Goal: Transaction & Acquisition: Download file/media

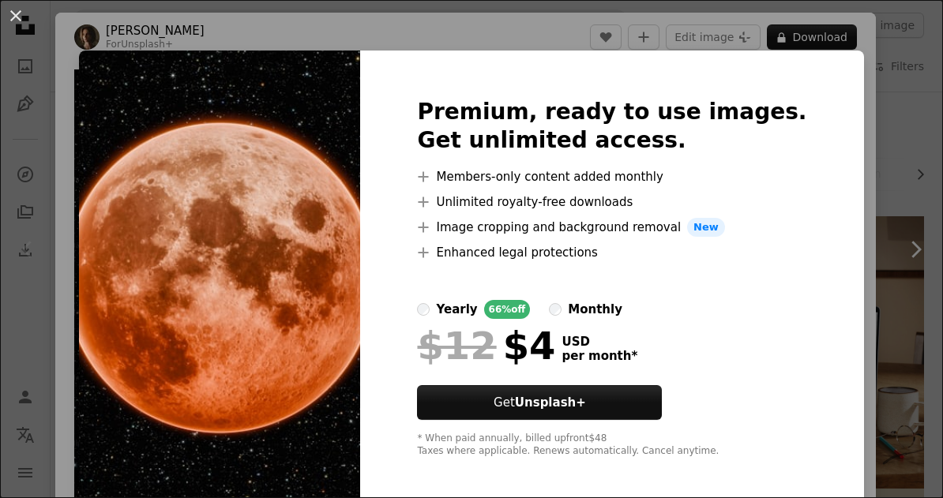
click at [641, 498] on div "An X shape Premium, ready to use images. Get unlimited access. A plus sign Memb…" at bounding box center [471, 249] width 943 height 498
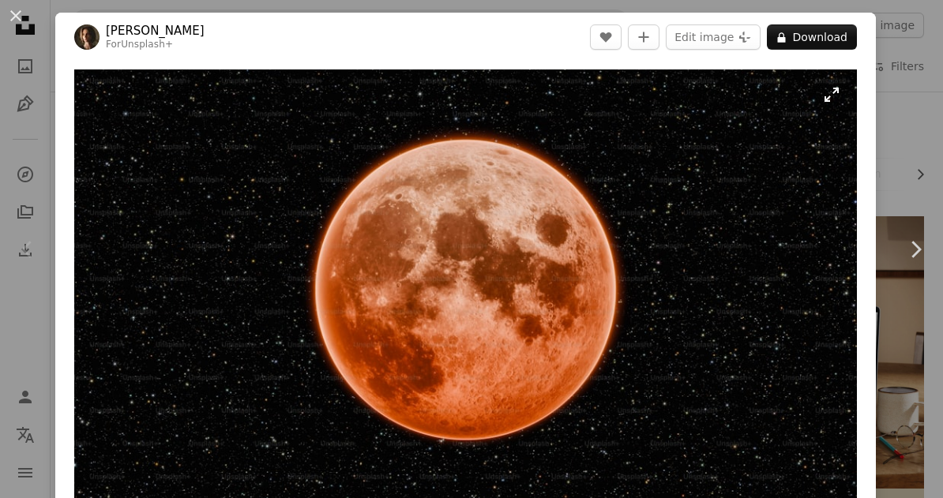
click at [848, 98] on img "Zoom in on this image" at bounding box center [465, 290] width 783 height 441
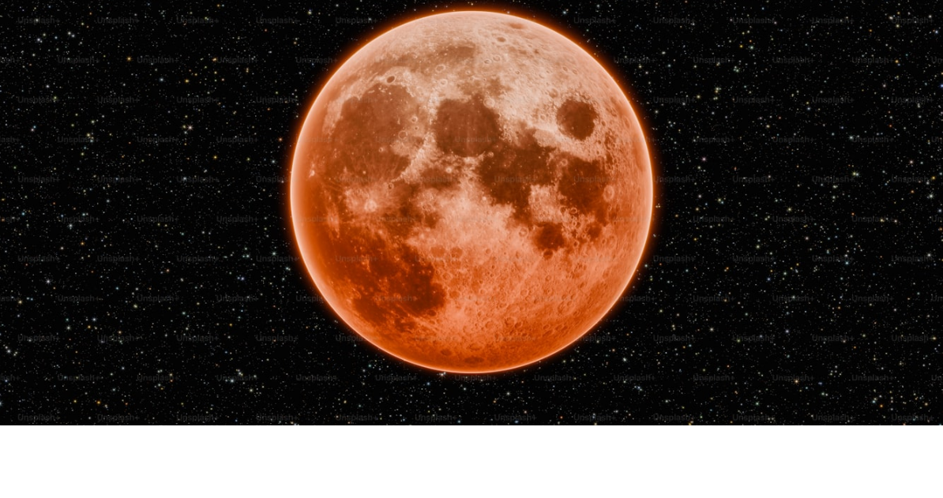
scroll to position [73, 0]
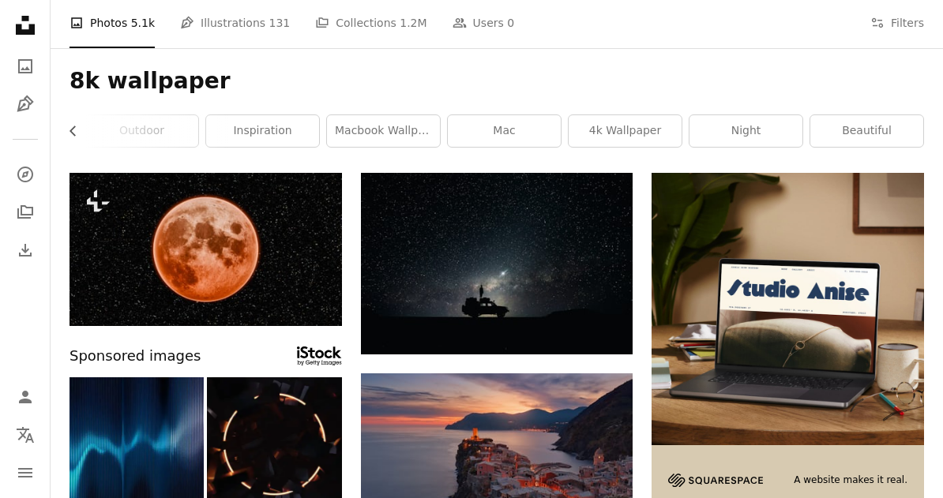
scroll to position [0, 589]
click at [881, 19] on icon "Filters" at bounding box center [877, 23] width 14 height 14
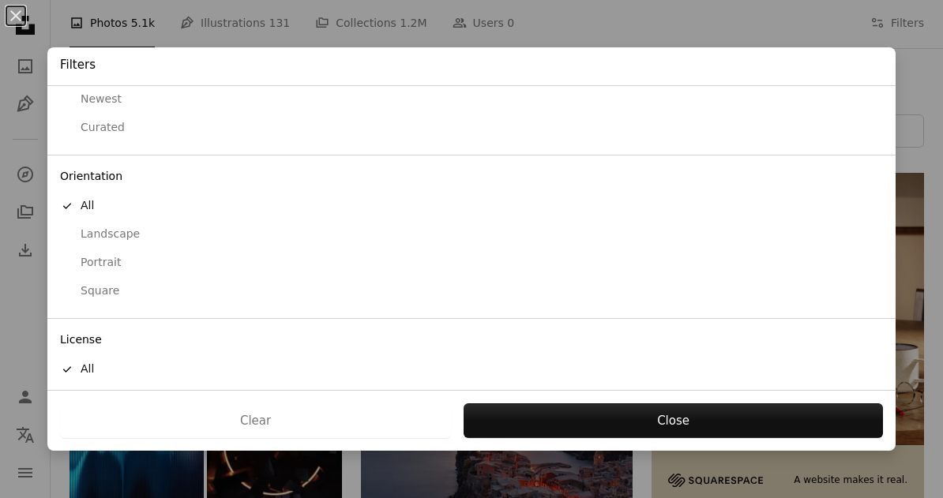
scroll to position [65, 0]
click at [99, 425] on button "Free" at bounding box center [471, 427] width 848 height 28
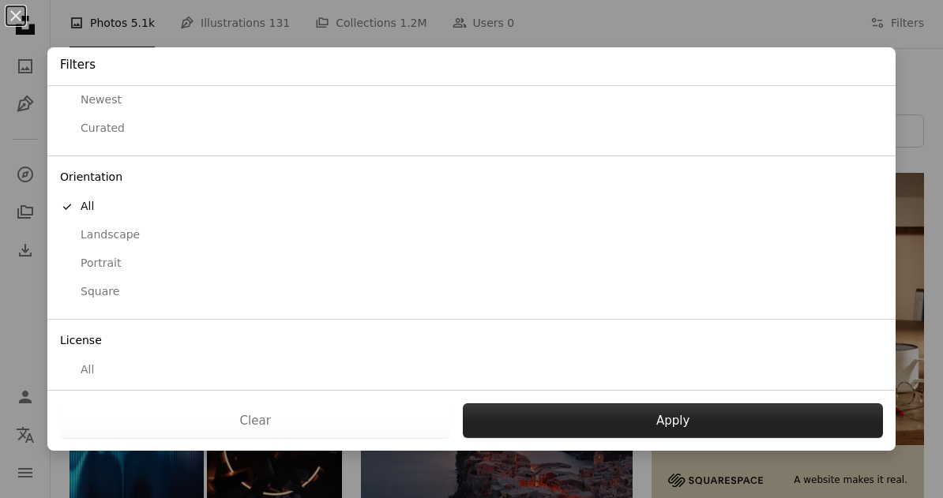
click at [491, 438] on button "Apply" at bounding box center [673, 421] width 420 height 35
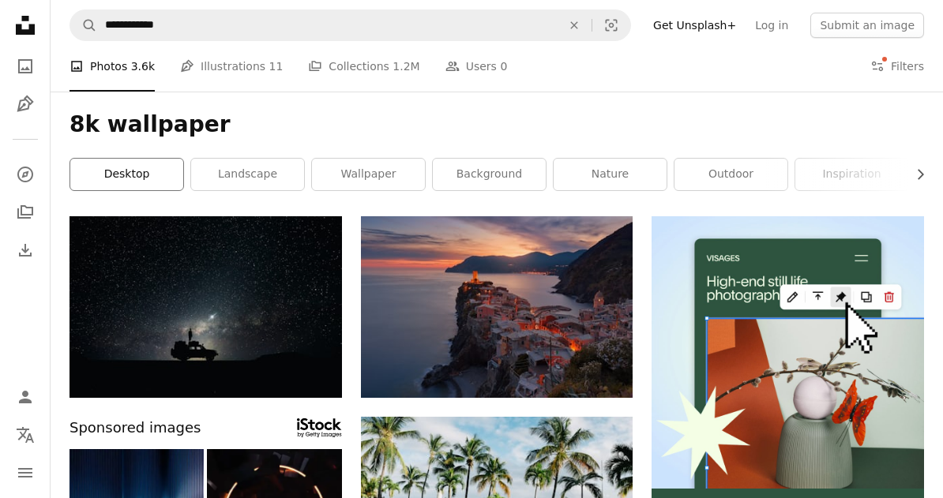
click at [157, 179] on link "desktop" at bounding box center [126, 175] width 113 height 32
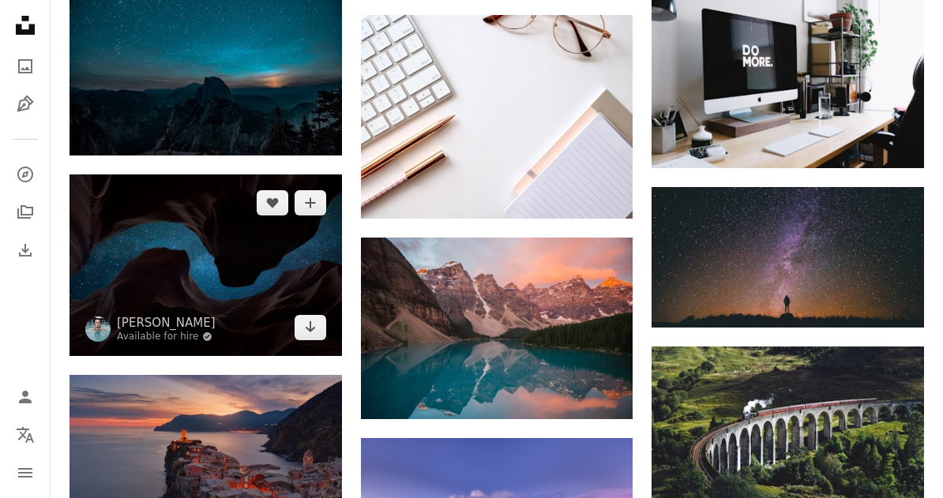
scroll to position [1005, 0]
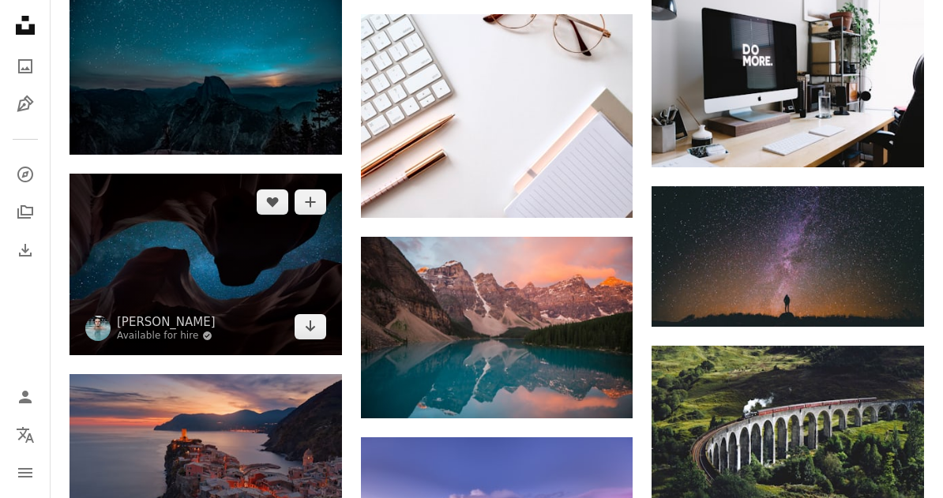
click at [299, 253] on img at bounding box center [206, 265] width 273 height 182
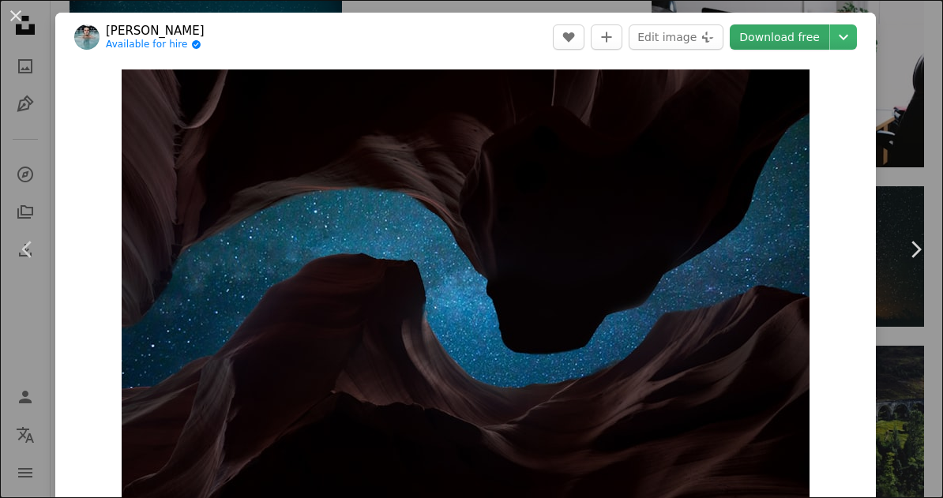
click at [791, 39] on link "Download free" at bounding box center [780, 36] width 100 height 25
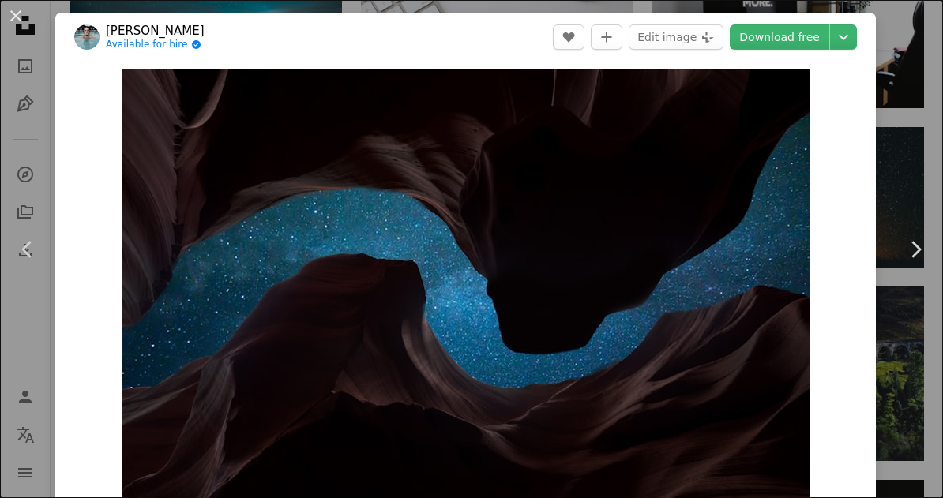
scroll to position [1911, 0]
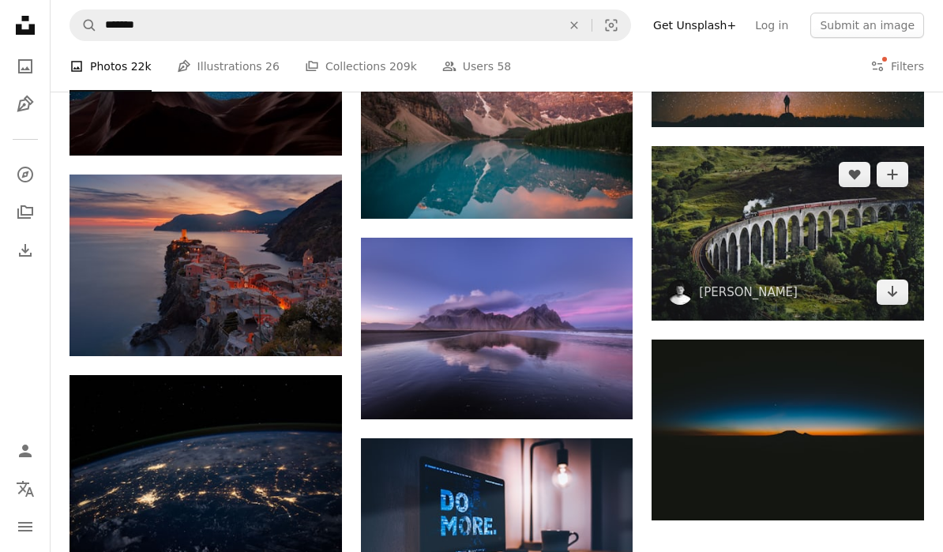
scroll to position [1170, 0]
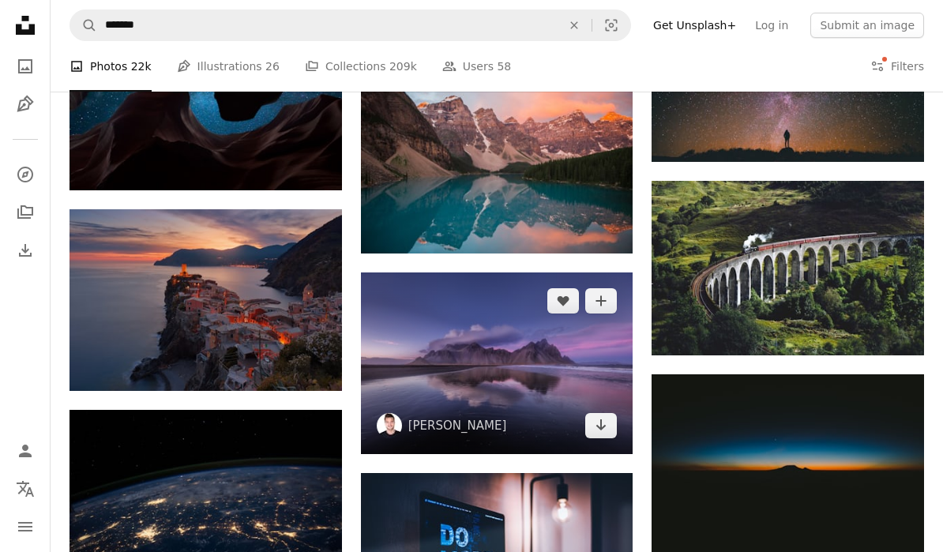
click at [532, 347] on img at bounding box center [497, 364] width 273 height 182
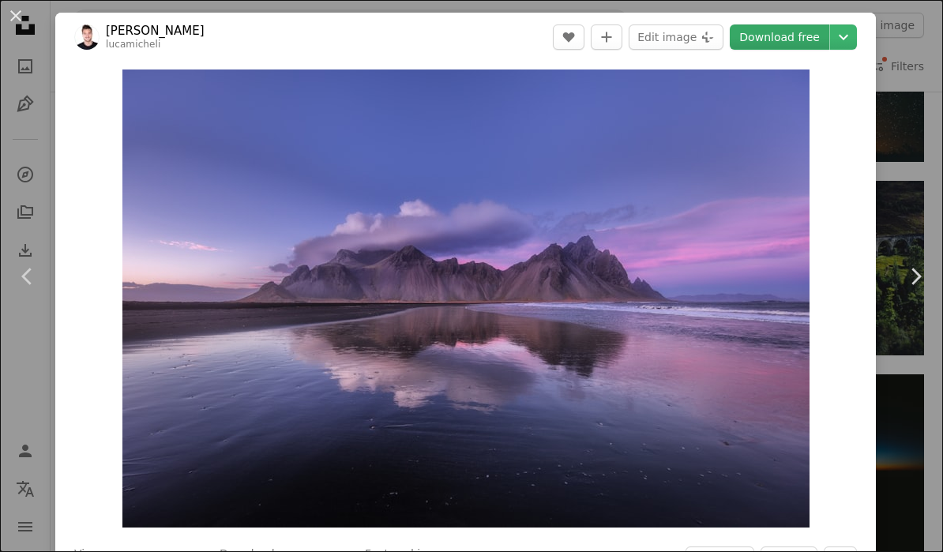
click at [820, 31] on link "Download free" at bounding box center [780, 36] width 100 height 25
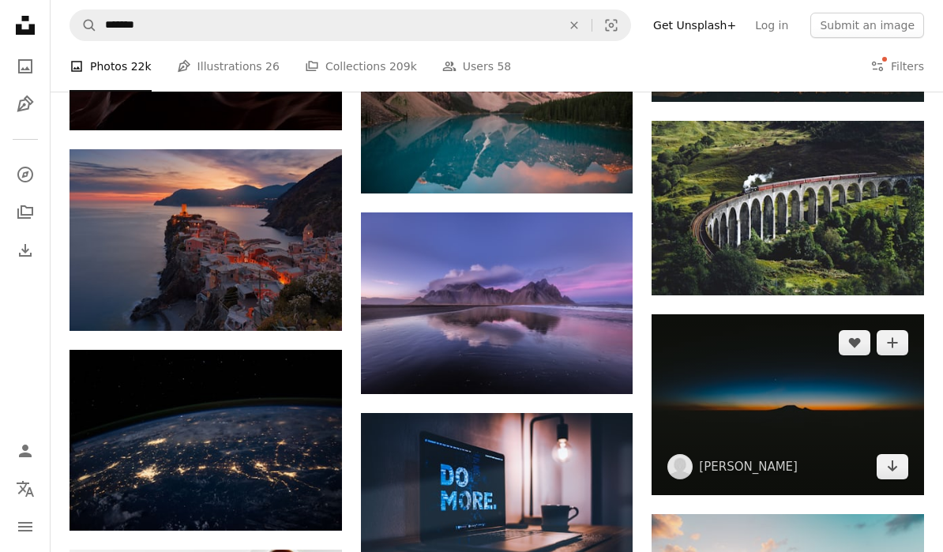
click at [720, 325] on img at bounding box center [788, 404] width 273 height 181
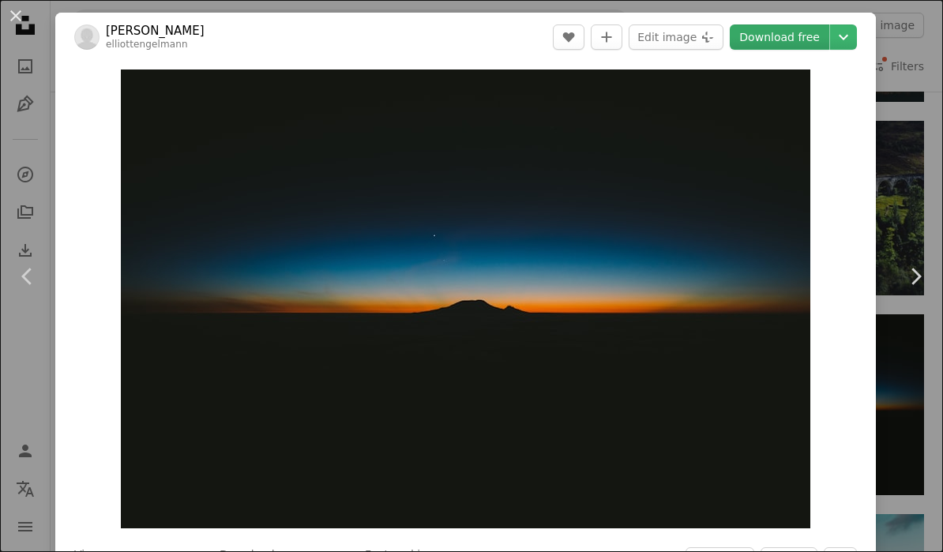
click at [784, 25] on link "Download free" at bounding box center [780, 36] width 100 height 25
click at [856, 42] on icon "Chevron down" at bounding box center [843, 37] width 25 height 19
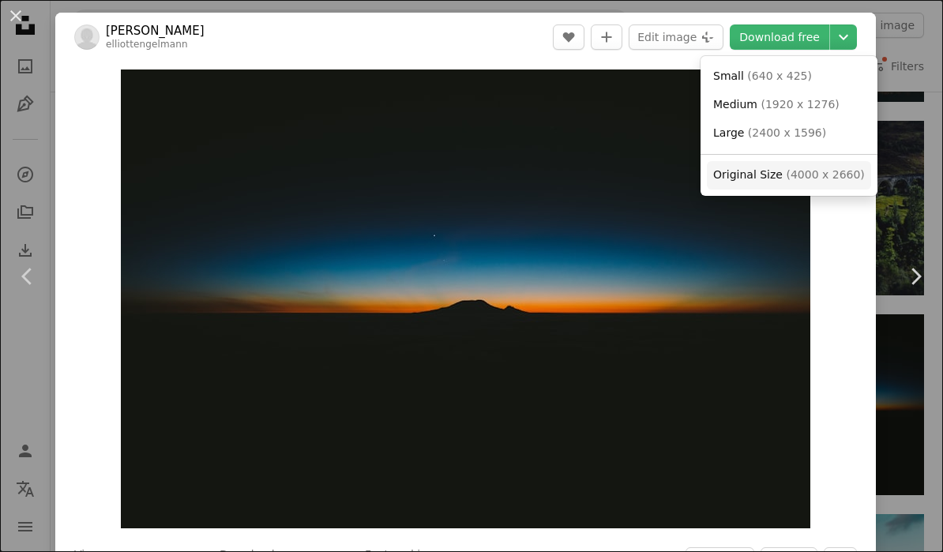
click at [790, 170] on span "( 4000 x 2660 )" at bounding box center [825, 174] width 78 height 13
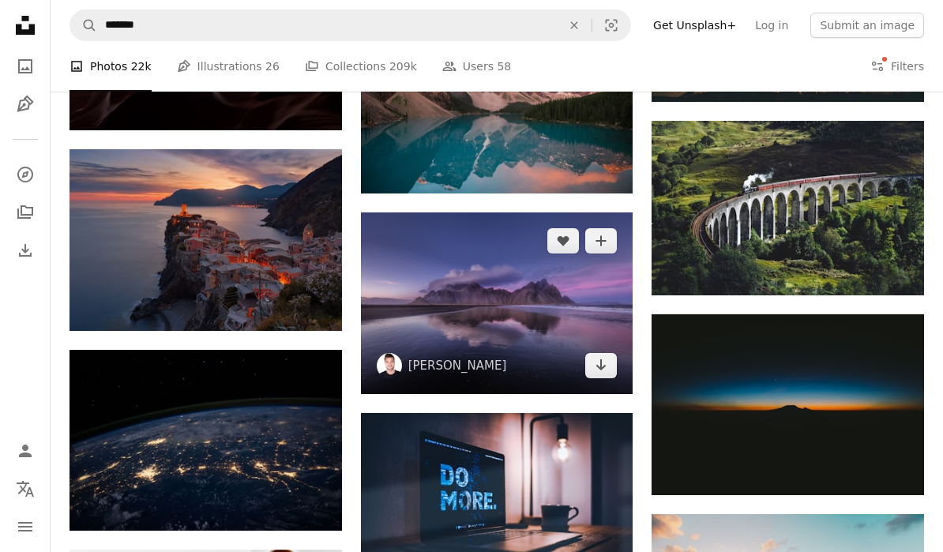
click at [541, 269] on img at bounding box center [497, 303] width 273 height 182
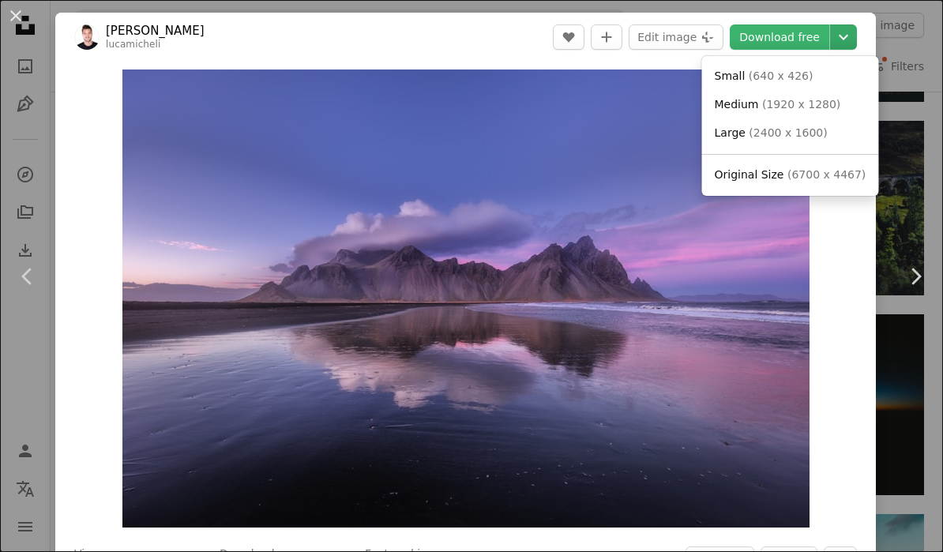
click at [856, 33] on icon "Chevron down" at bounding box center [843, 37] width 25 height 19
click at [773, 168] on span "Original Size" at bounding box center [750, 174] width 70 height 13
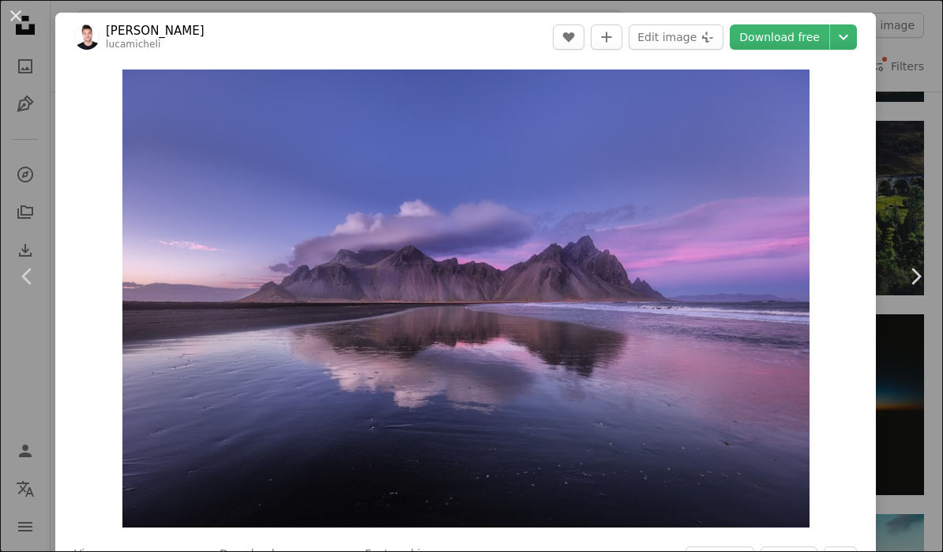
scroll to position [2213, 0]
